Goal: Information Seeking & Learning: Learn about a topic

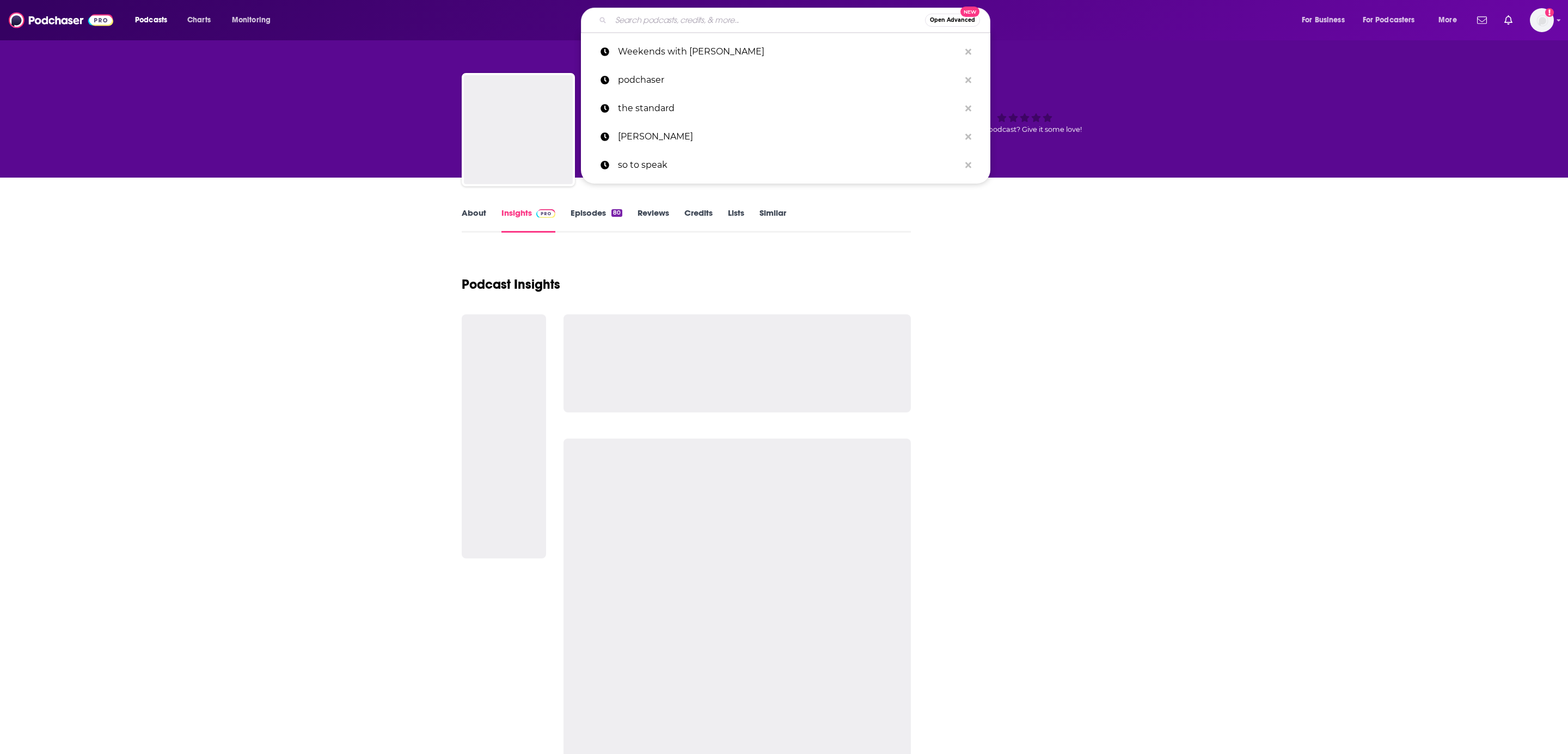
type input "The Current"
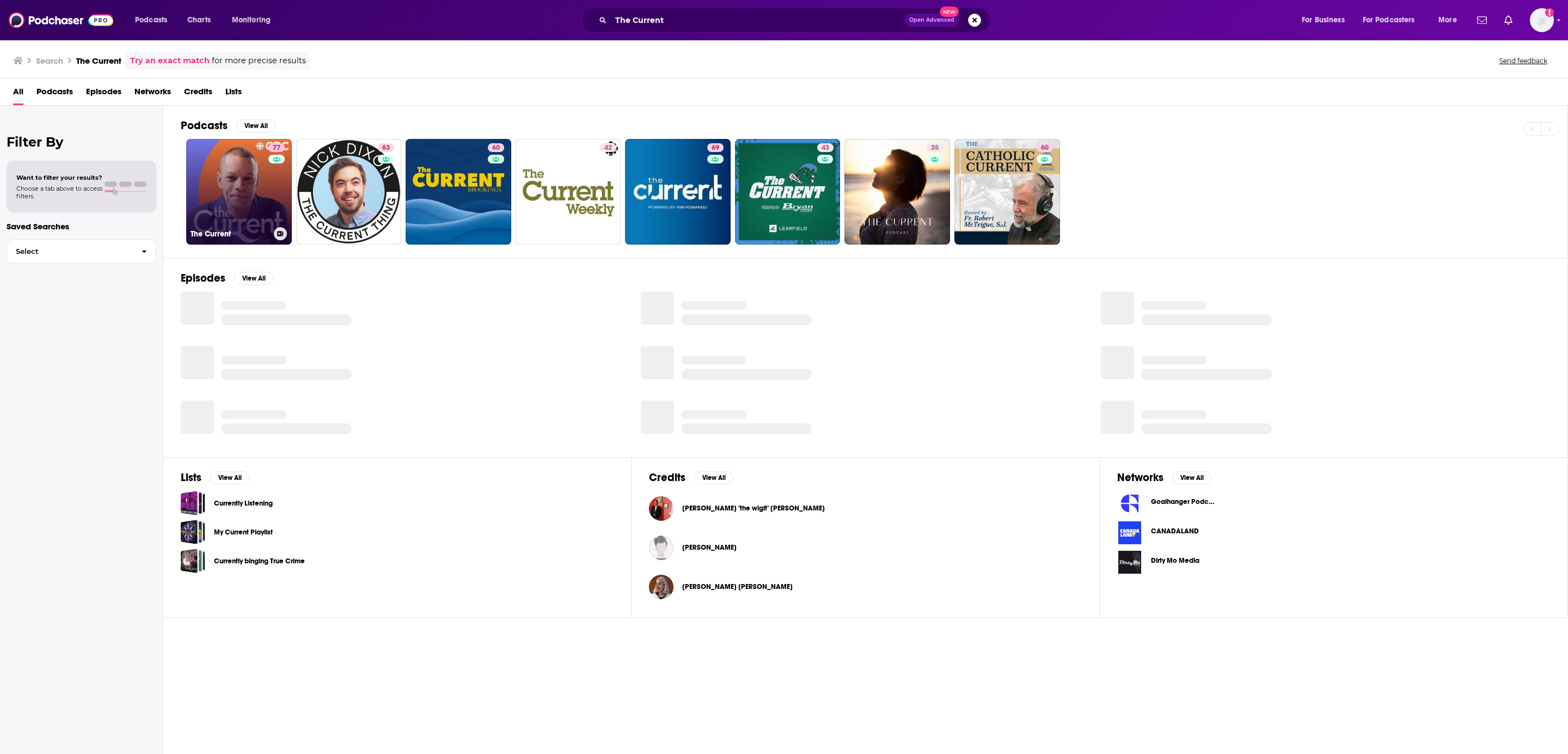
click at [224, 188] on link "77 The Current" at bounding box center [239, 192] width 106 height 106
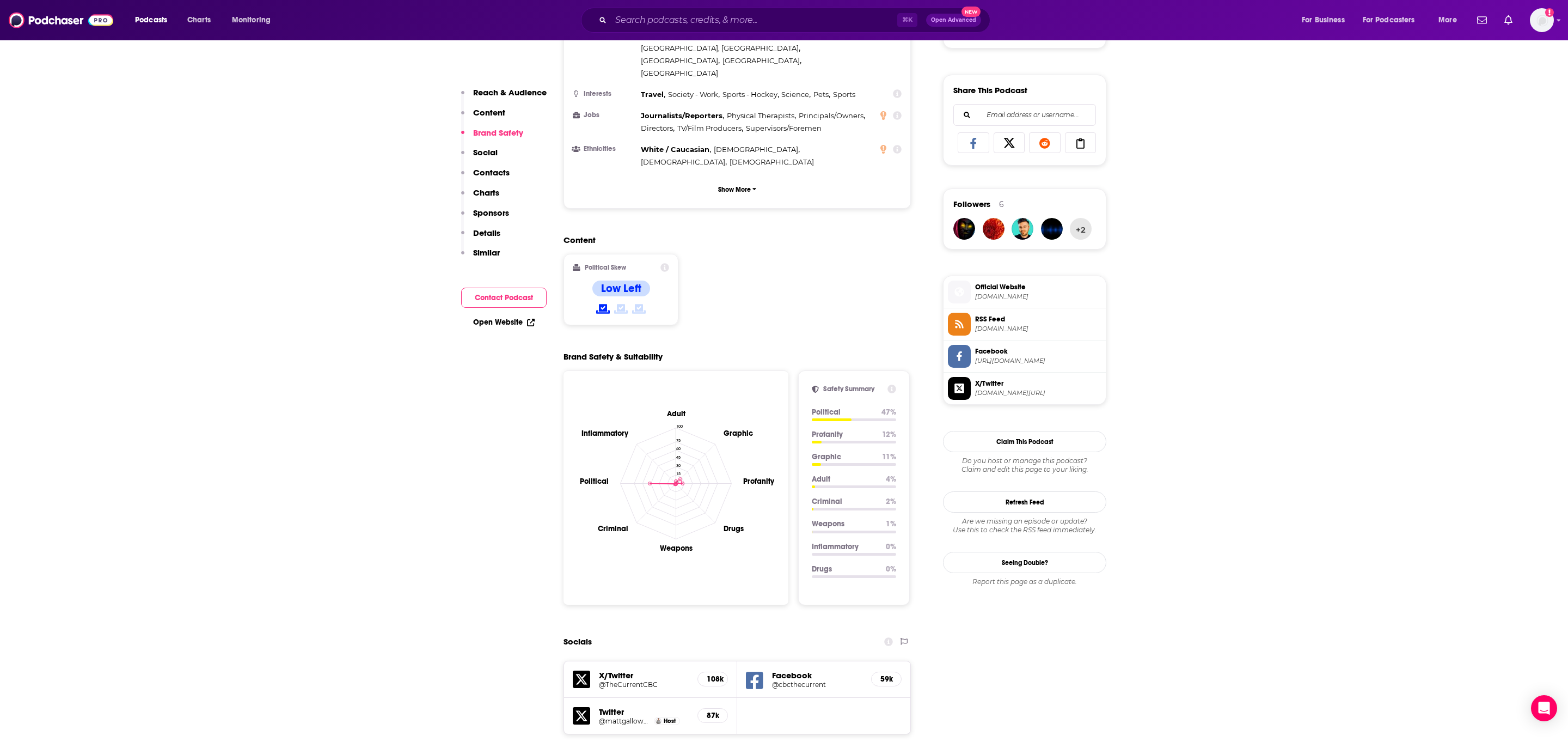
scroll to position [739, 0]
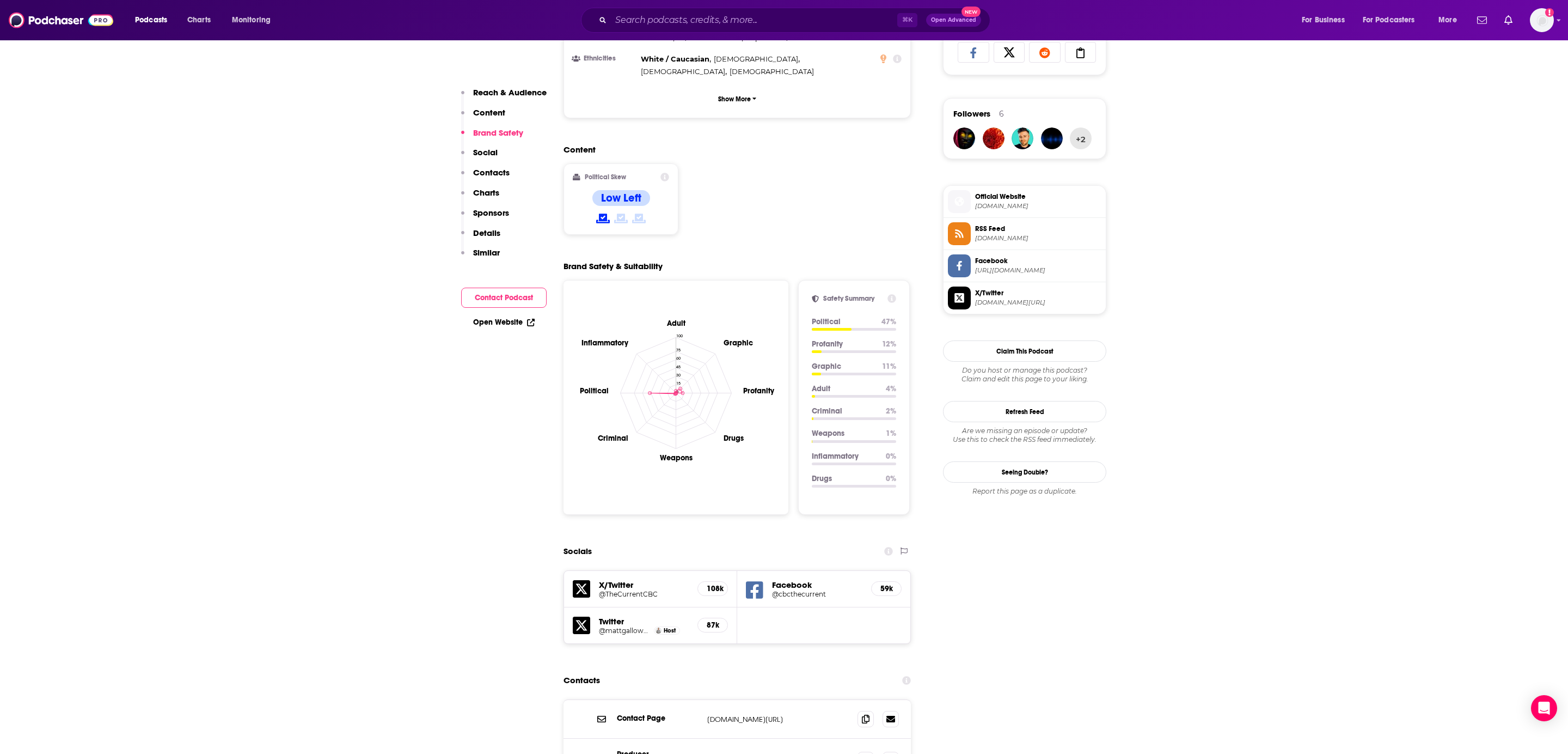
click at [705, 581] on div "108k" at bounding box center [713, 588] width 30 height 15
click at [620, 590] on h5 "@TheCurrentCBC" at bounding box center [644, 594] width 90 height 8
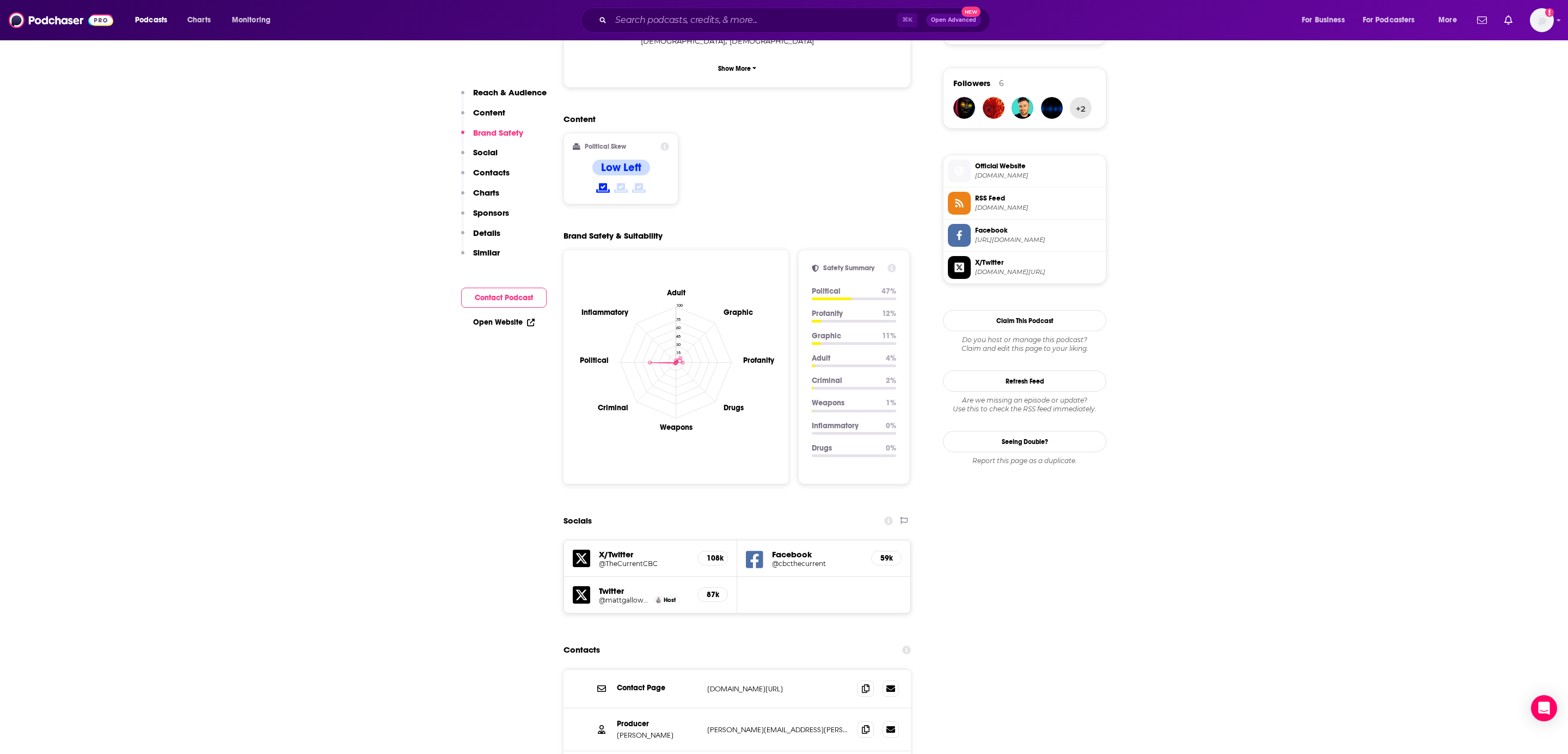
click at [716, 590] on h5 "87k" at bounding box center [713, 594] width 12 height 9
click at [626, 596] on h5 "@mattgallowaycbc" at bounding box center [625, 600] width 52 height 8
